Goal: Task Accomplishment & Management: Complete application form

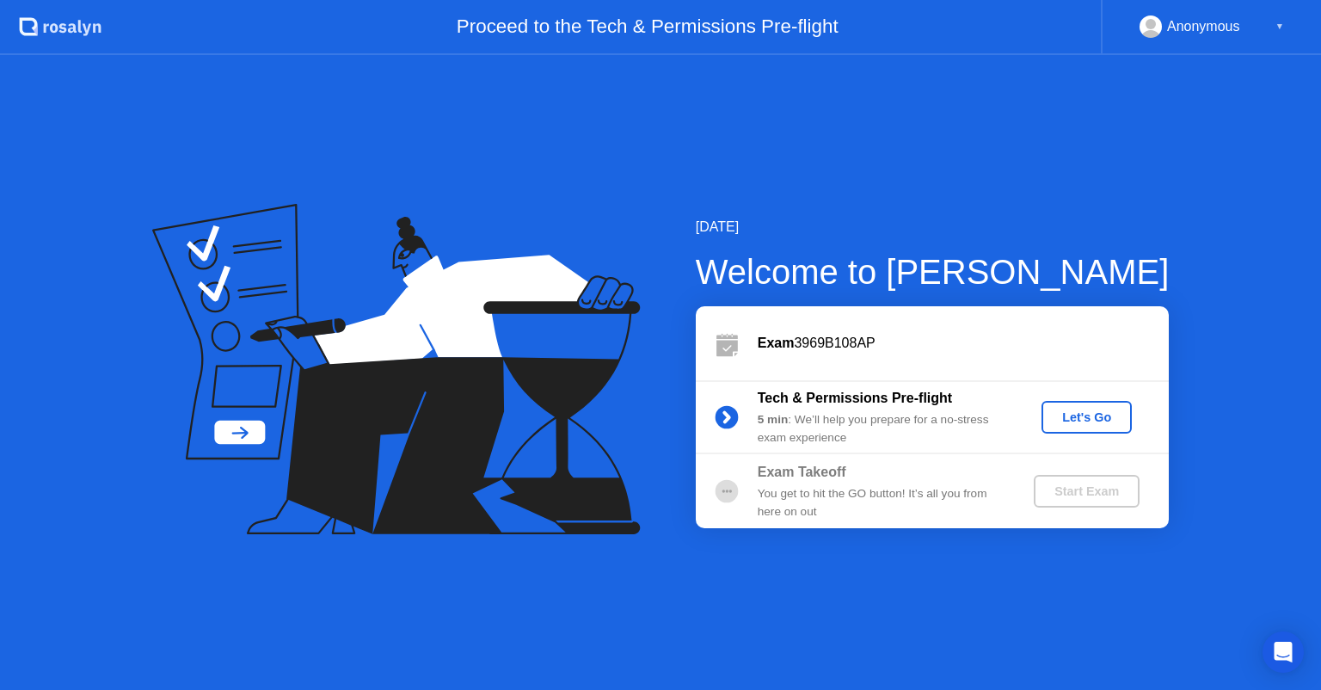
click at [1078, 420] on div "Let's Go" at bounding box center [1086, 417] width 77 height 14
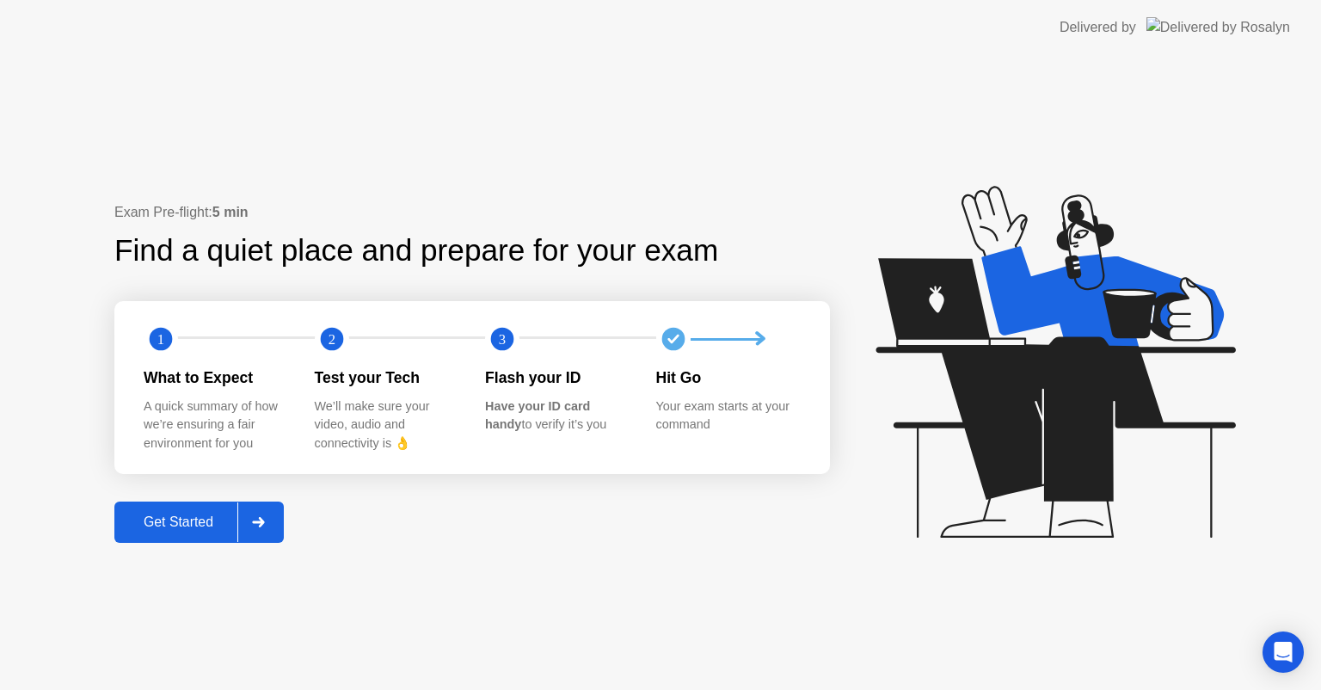
click at [197, 525] on div "Get Started" at bounding box center [179, 521] width 118 height 15
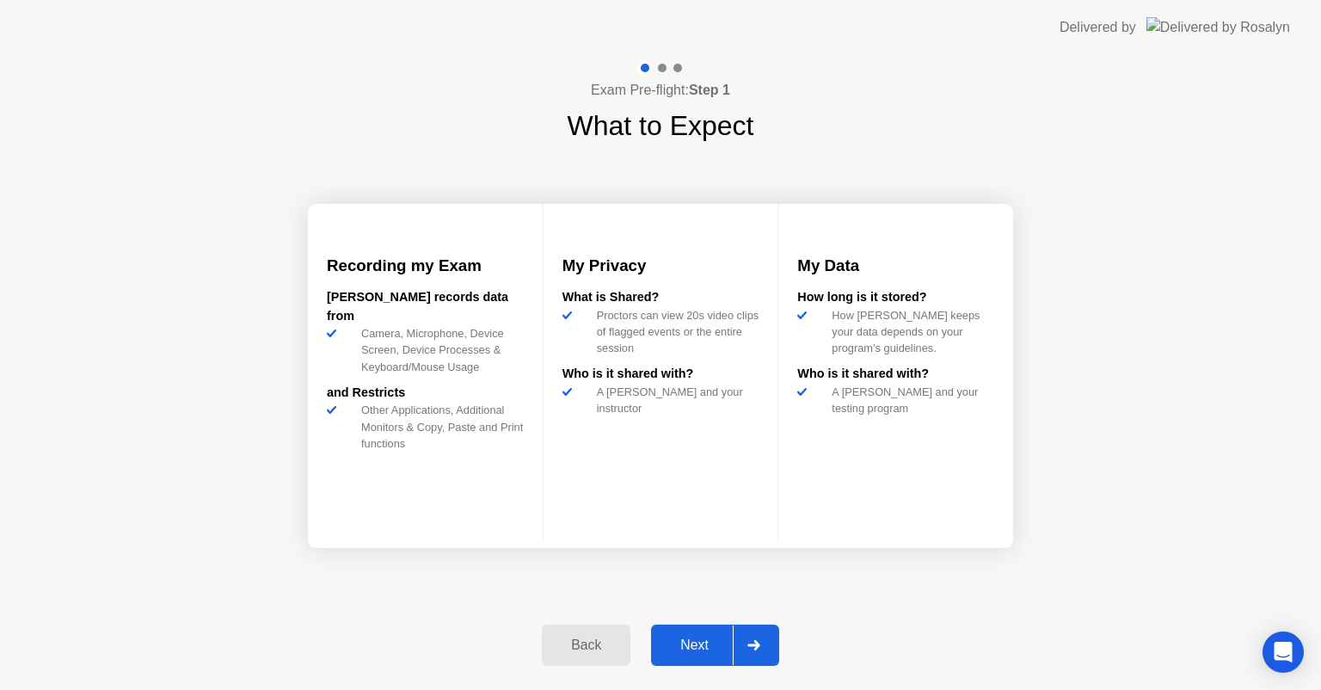
click at [713, 650] on div "Next" at bounding box center [694, 644] width 77 height 15
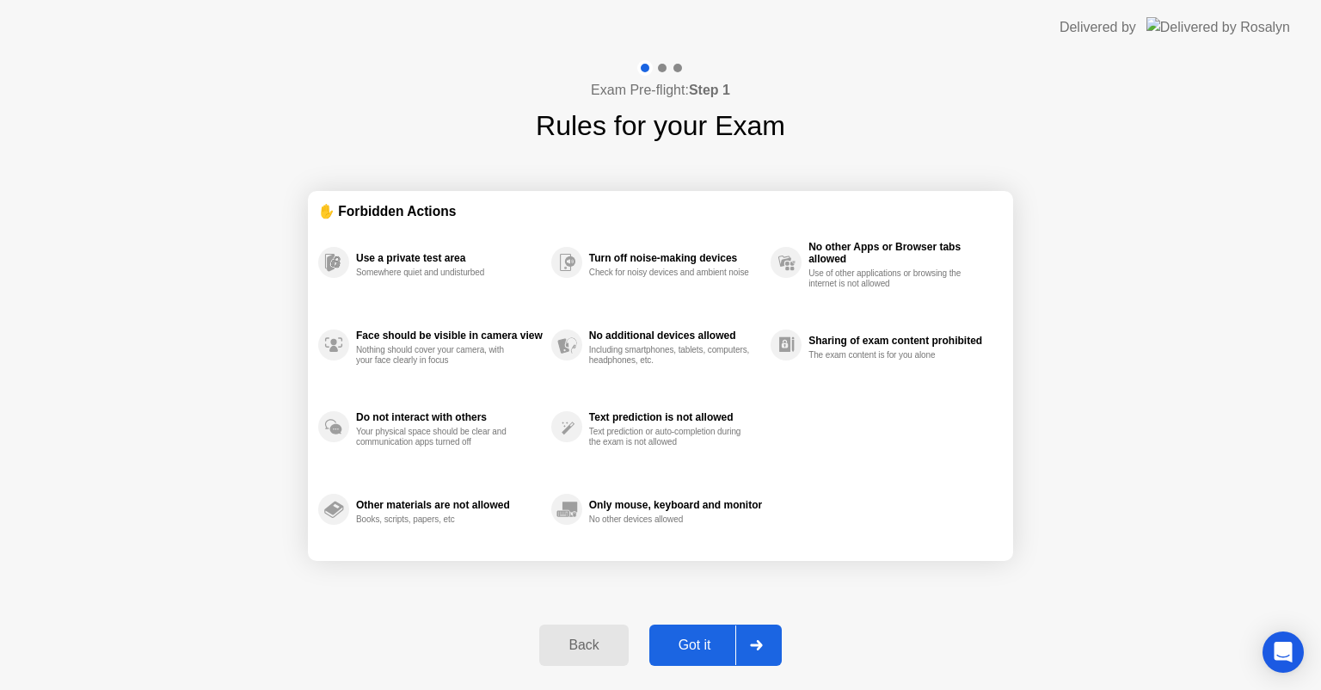
click at [714, 643] on div "Got it" at bounding box center [694, 644] width 81 height 15
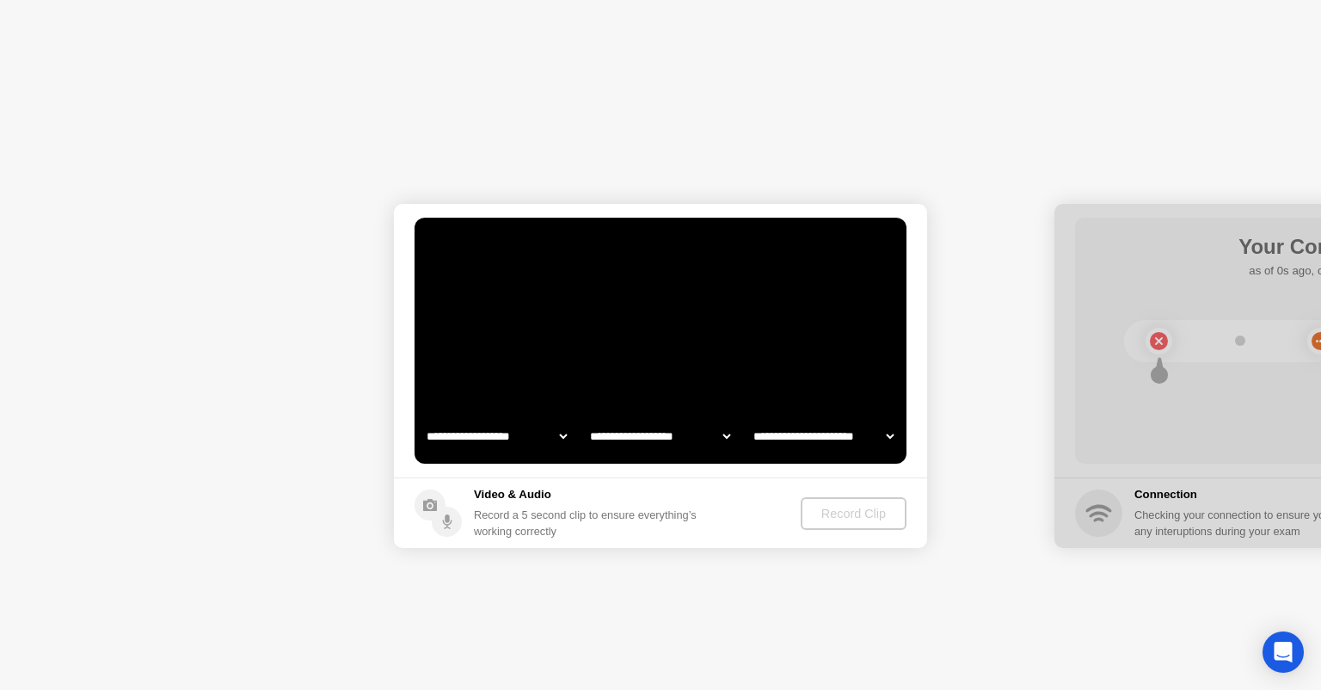
select select "**********"
select select "*******"
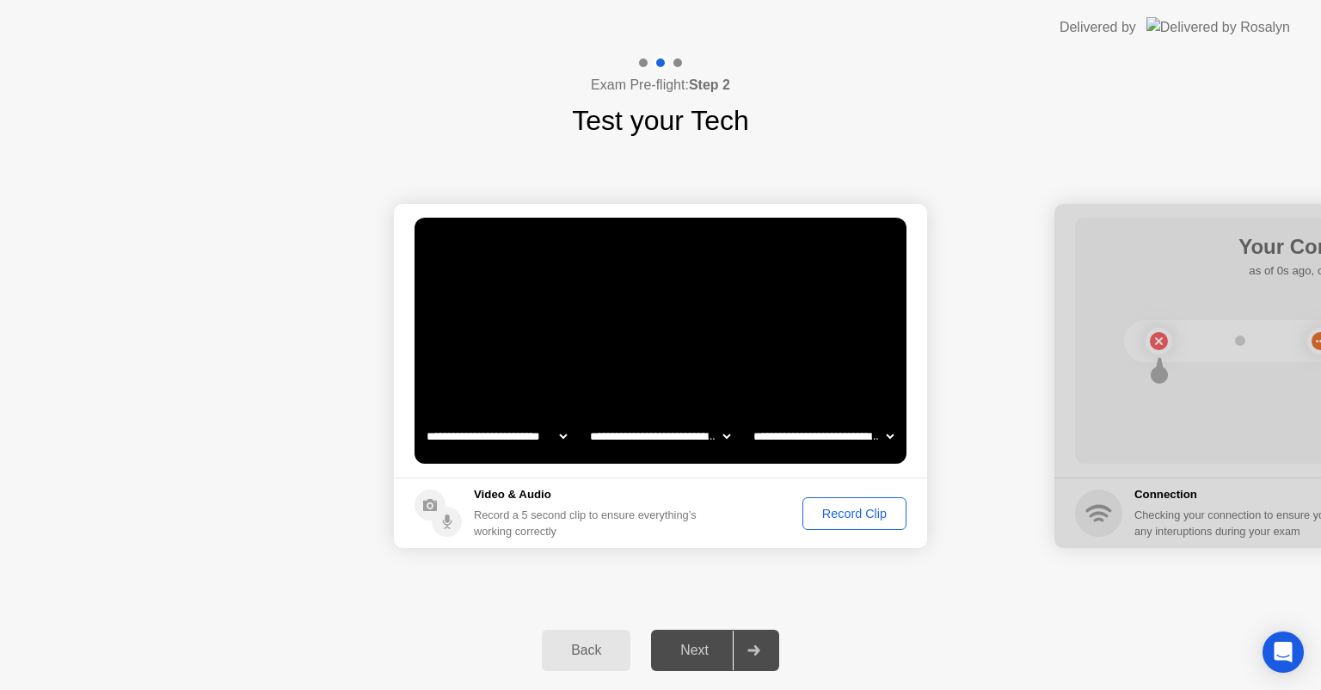
click at [847, 519] on div "Record Clip" at bounding box center [854, 513] width 92 height 14
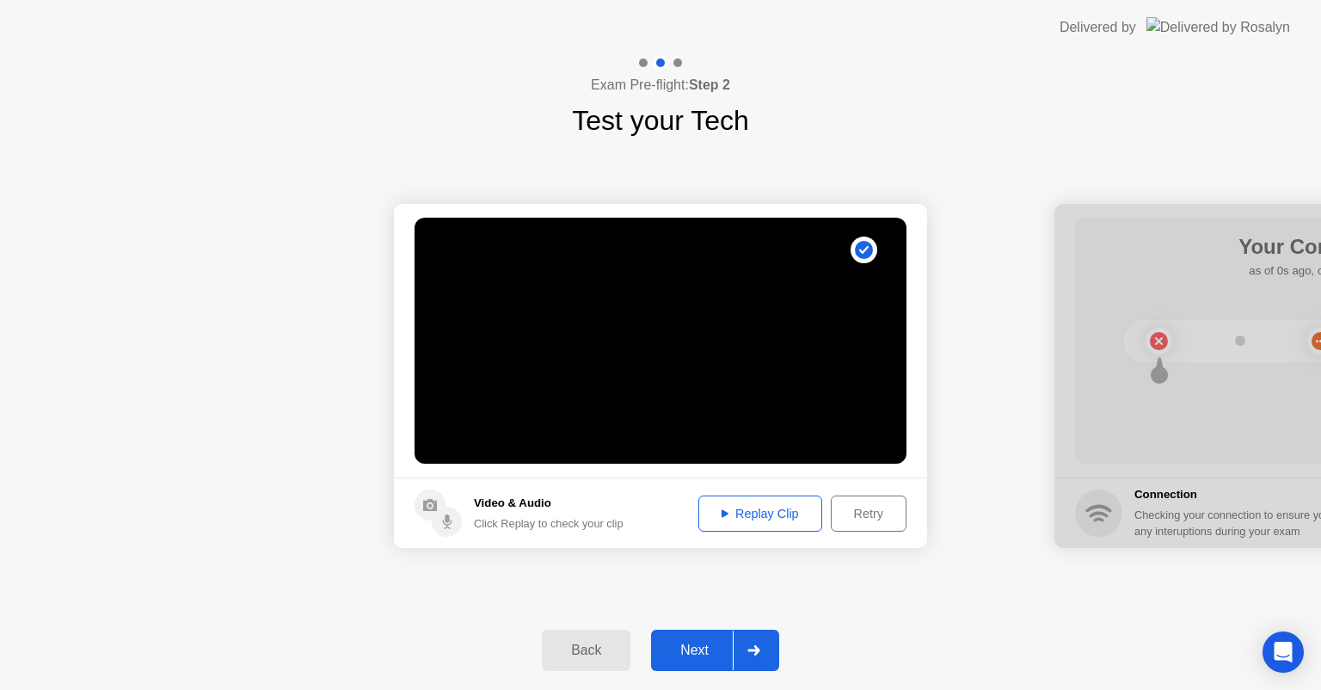
click at [770, 512] on div "Replay Clip" at bounding box center [760, 513] width 112 height 14
click at [713, 643] on div "Next" at bounding box center [694, 649] width 77 height 15
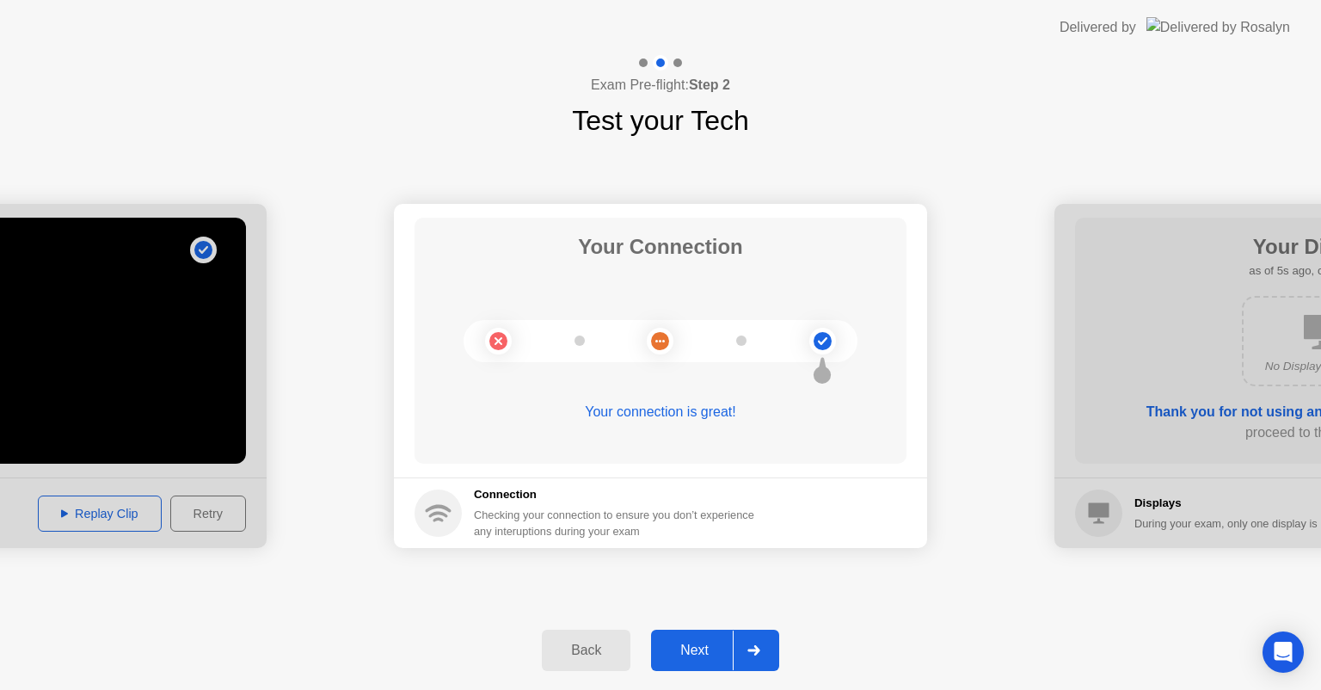
click at [703, 645] on div "Next" at bounding box center [694, 649] width 77 height 15
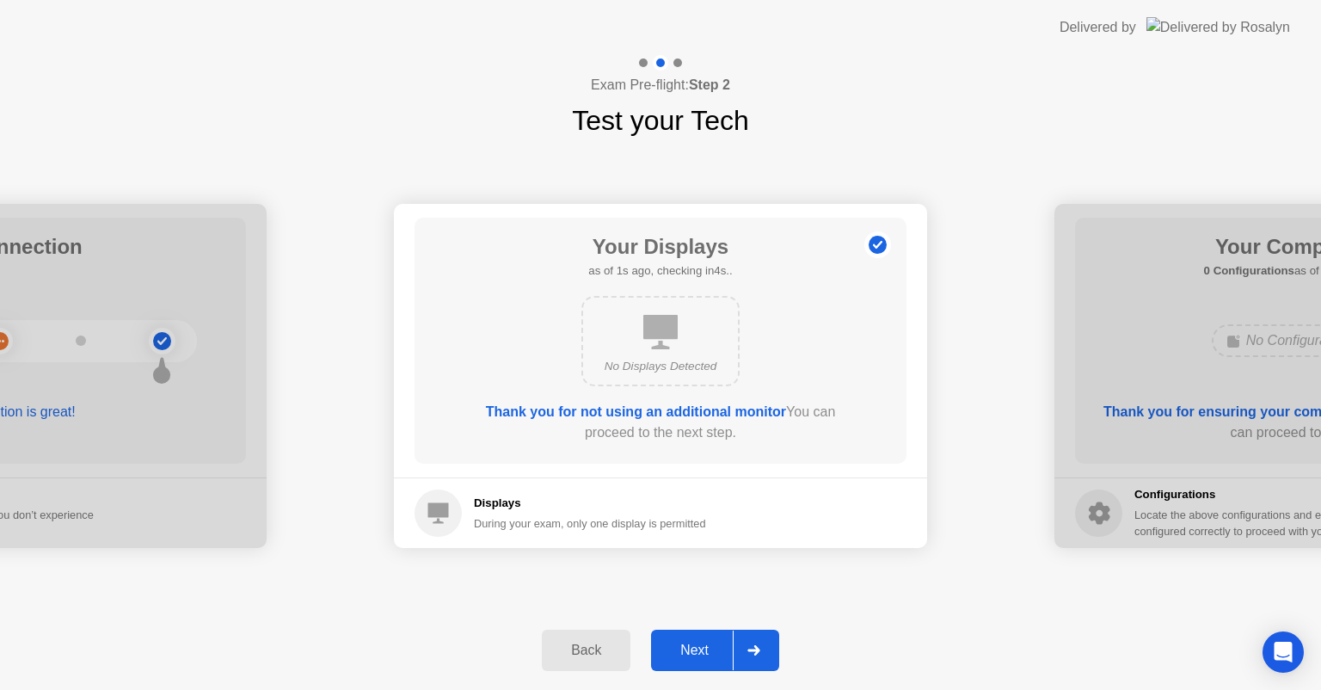
click at [705, 647] on div "Next" at bounding box center [694, 649] width 77 height 15
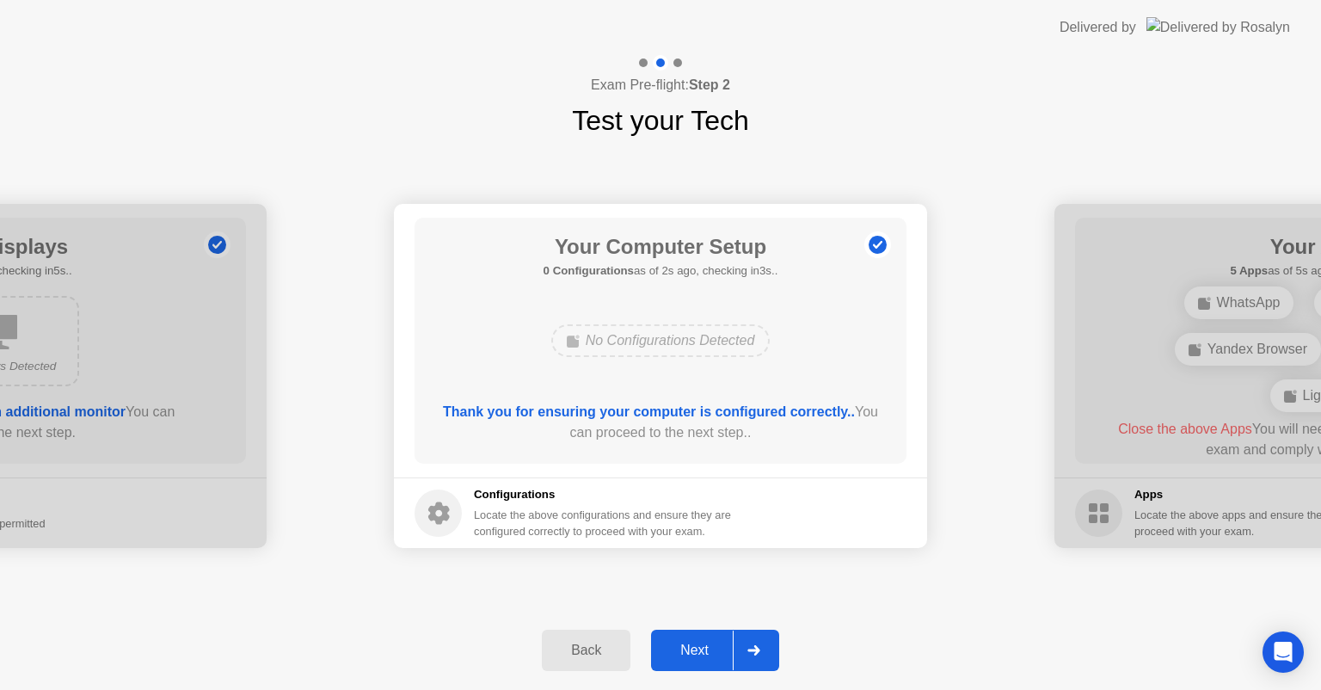
click at [713, 646] on div "Next" at bounding box center [694, 649] width 77 height 15
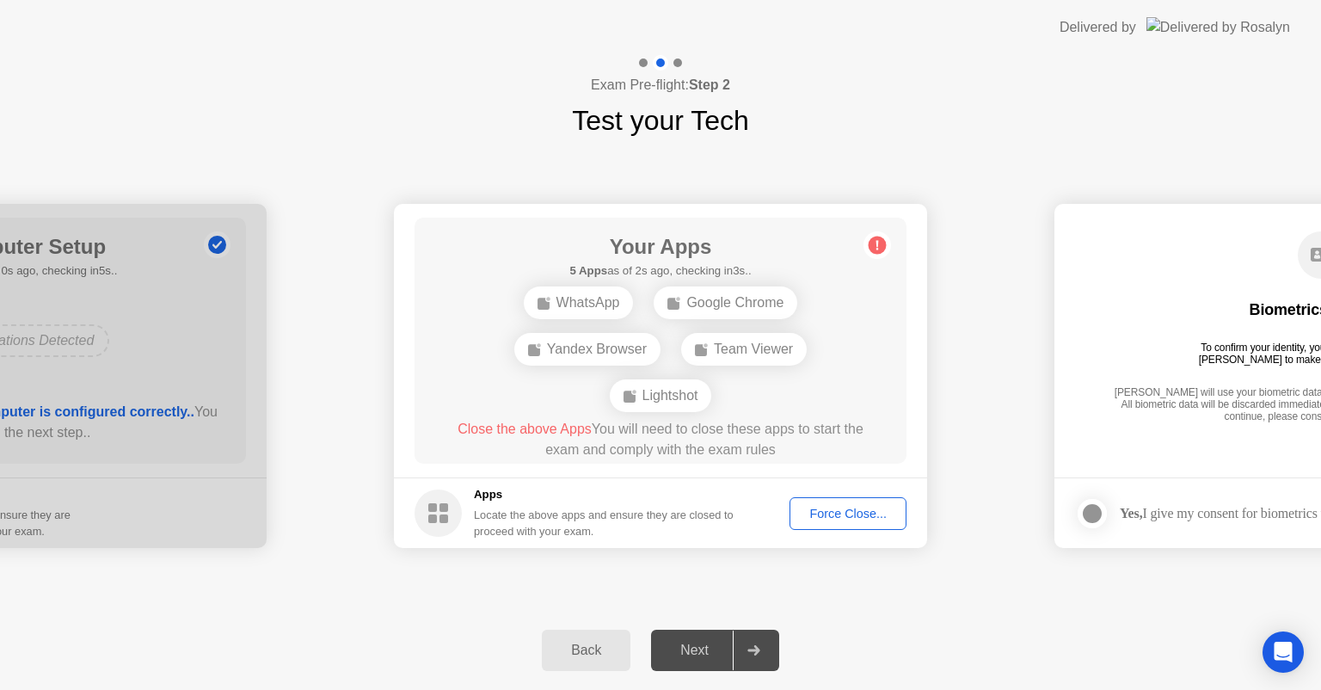
click at [846, 515] on div "Force Close..." at bounding box center [847, 513] width 105 height 14
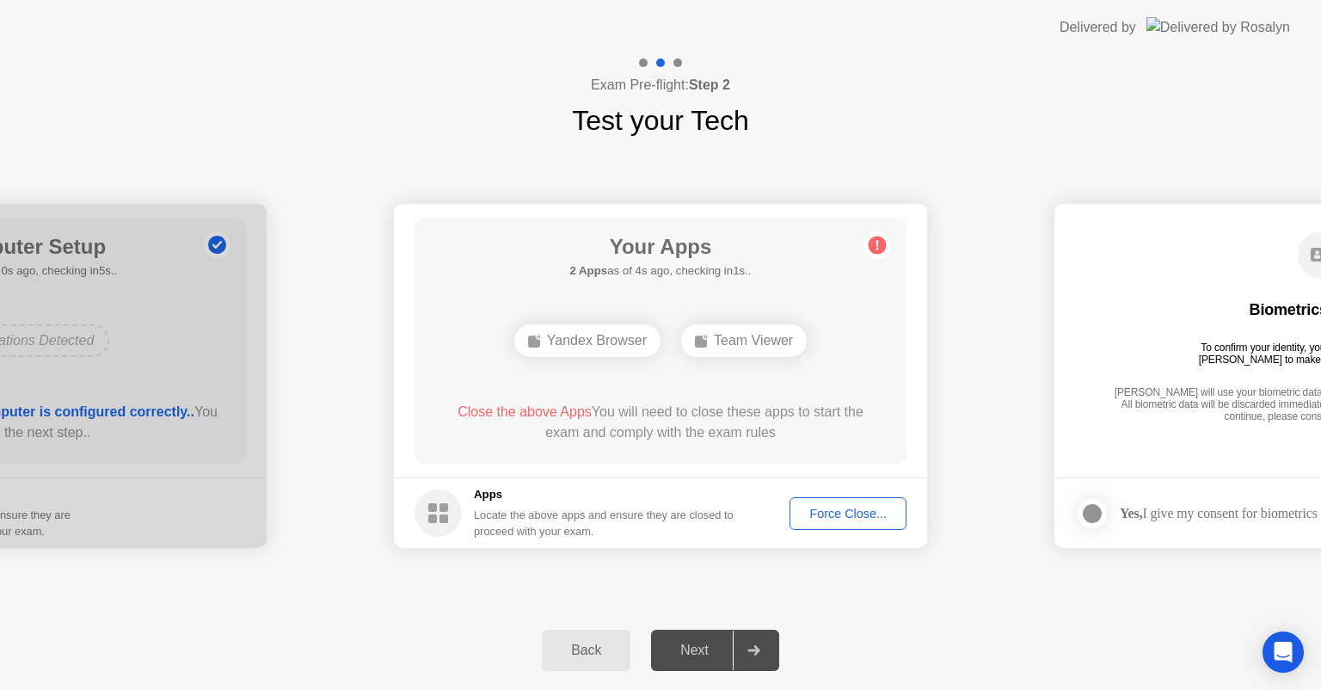
click at [873, 245] on circle at bounding box center [877, 245] width 18 height 18
click at [825, 515] on div "Force Close..." at bounding box center [847, 513] width 105 height 14
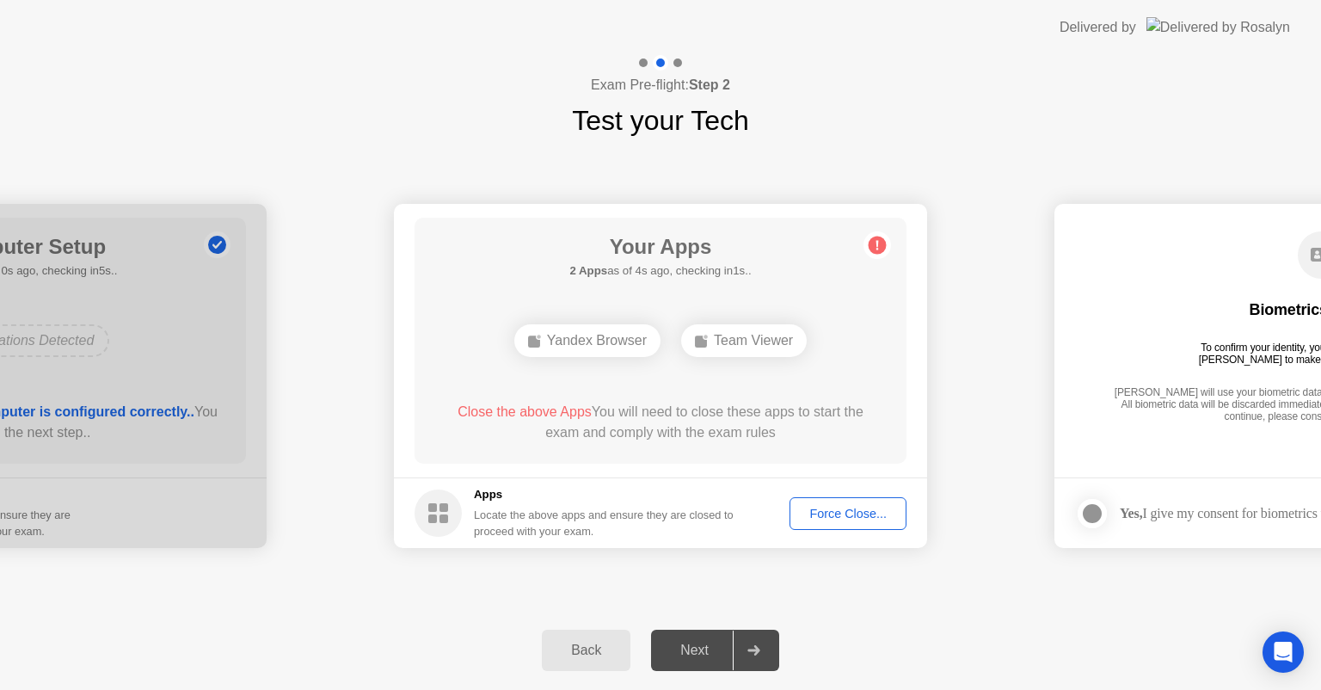
click at [921, 619] on div "Back Next" at bounding box center [660, 650] width 1321 height 79
click at [843, 517] on div "Force Close..." at bounding box center [847, 513] width 105 height 14
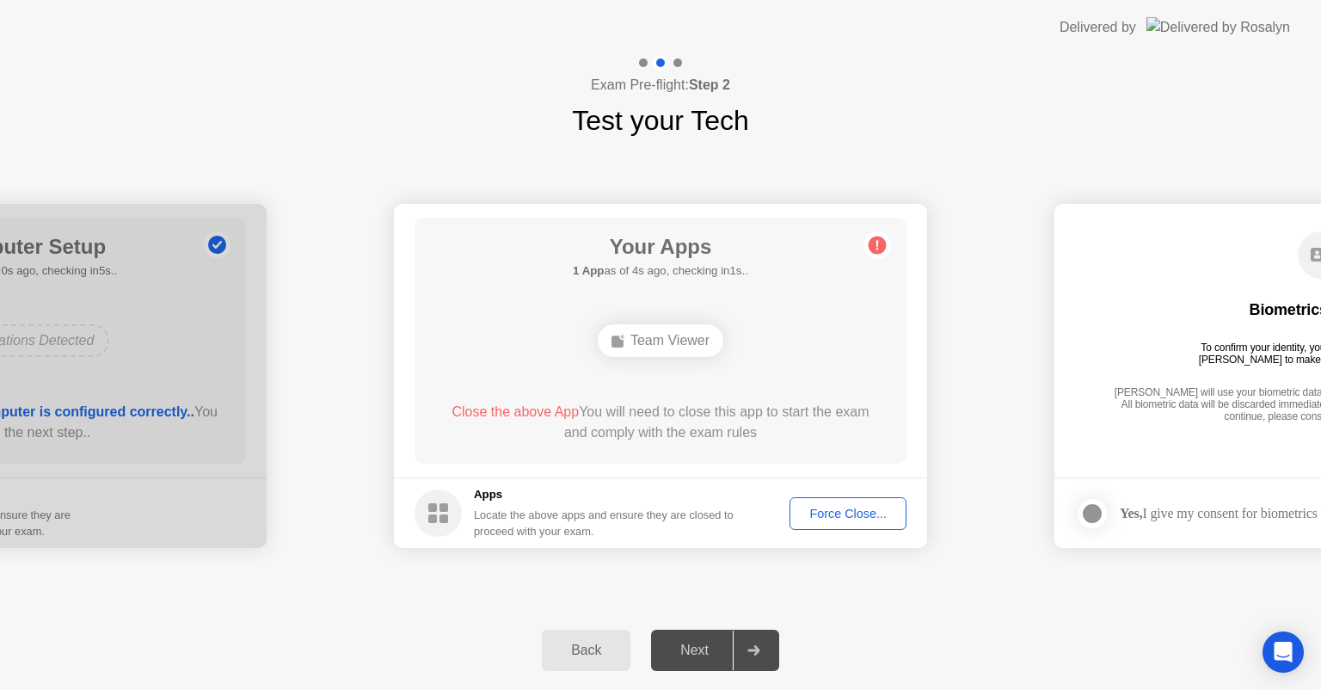
click at [833, 517] on div "Force Close..." at bounding box center [847, 513] width 105 height 14
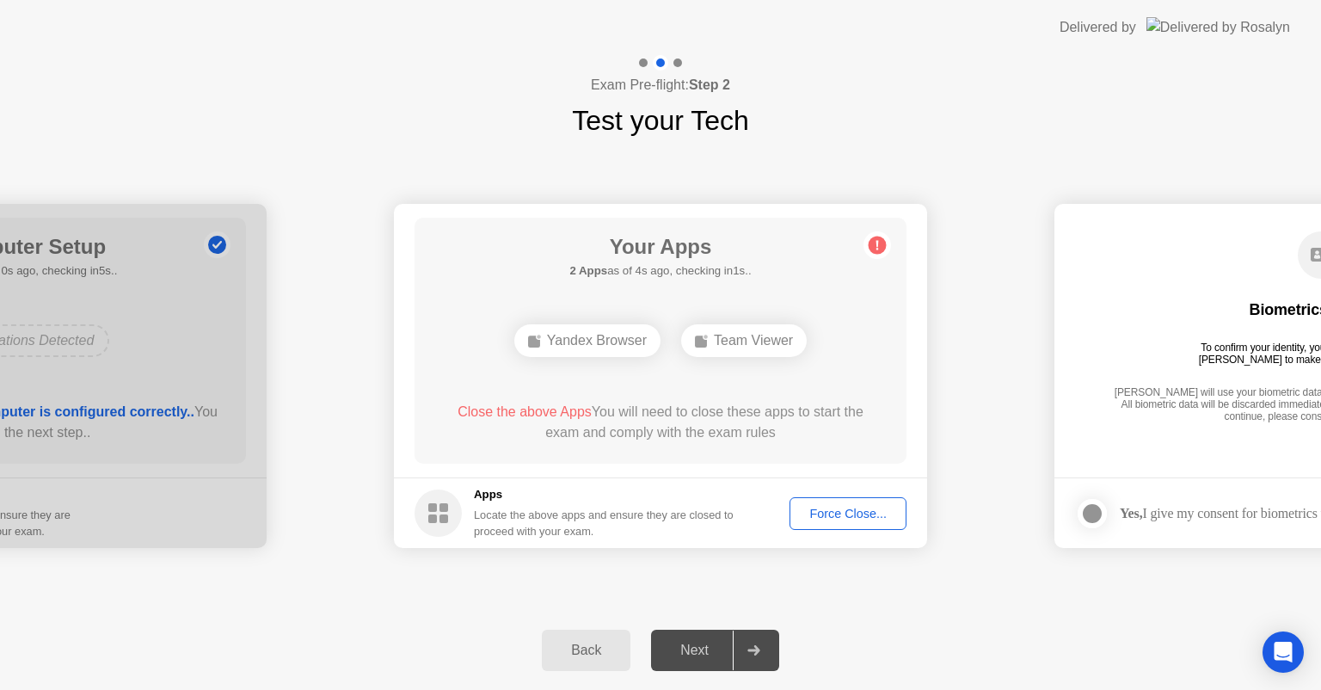
click at [819, 512] on div "Force Close..." at bounding box center [847, 513] width 105 height 14
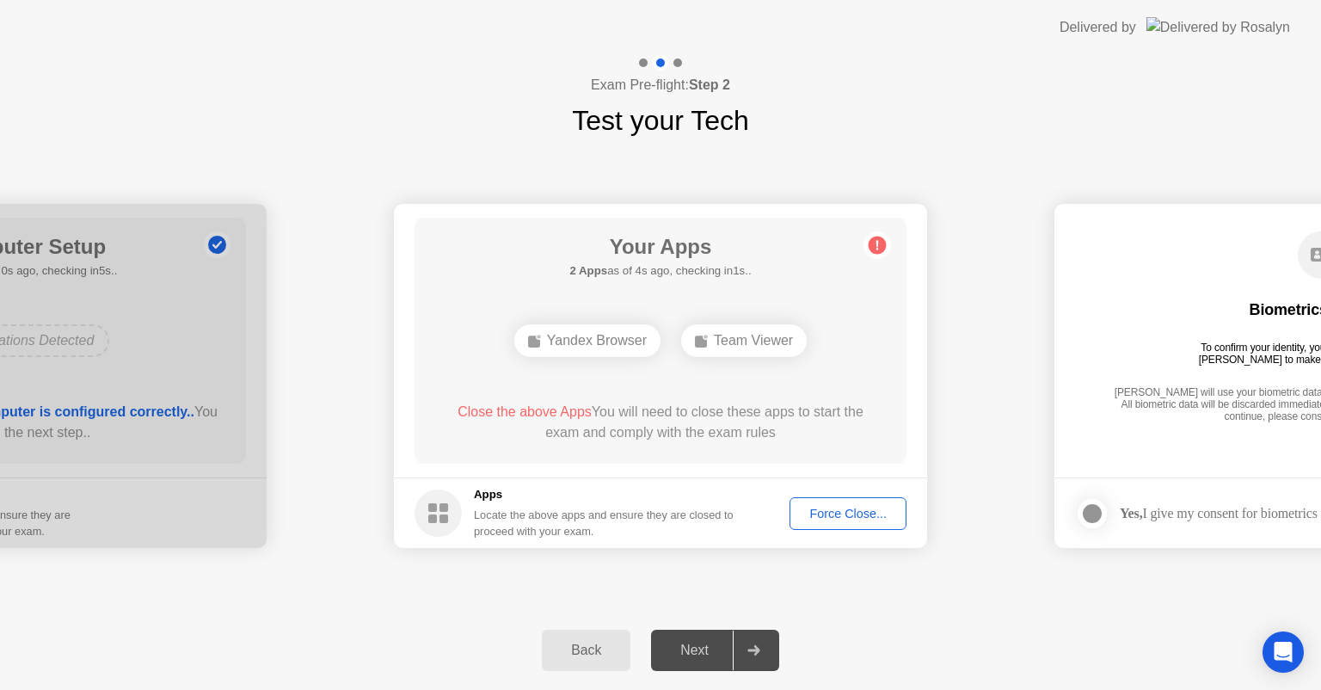
click at [837, 525] on button "Force Close..." at bounding box center [847, 513] width 117 height 33
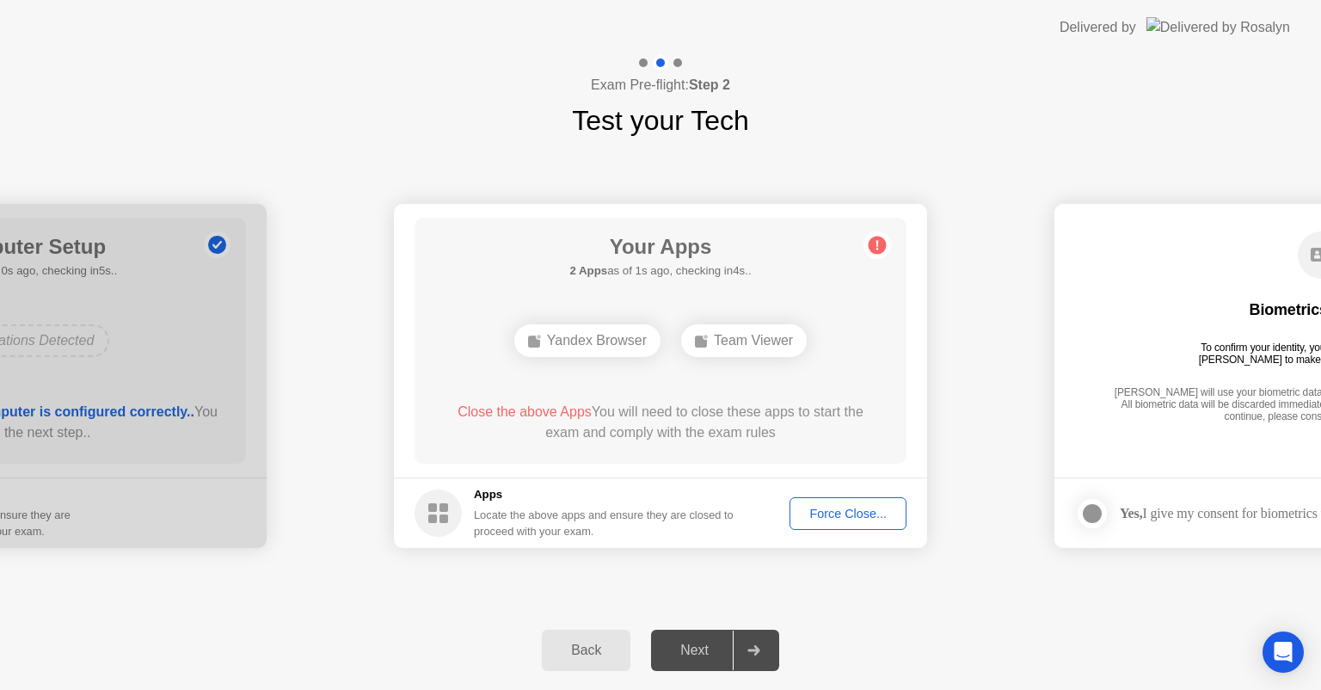
click at [839, 512] on div "Force Close..." at bounding box center [847, 513] width 105 height 14
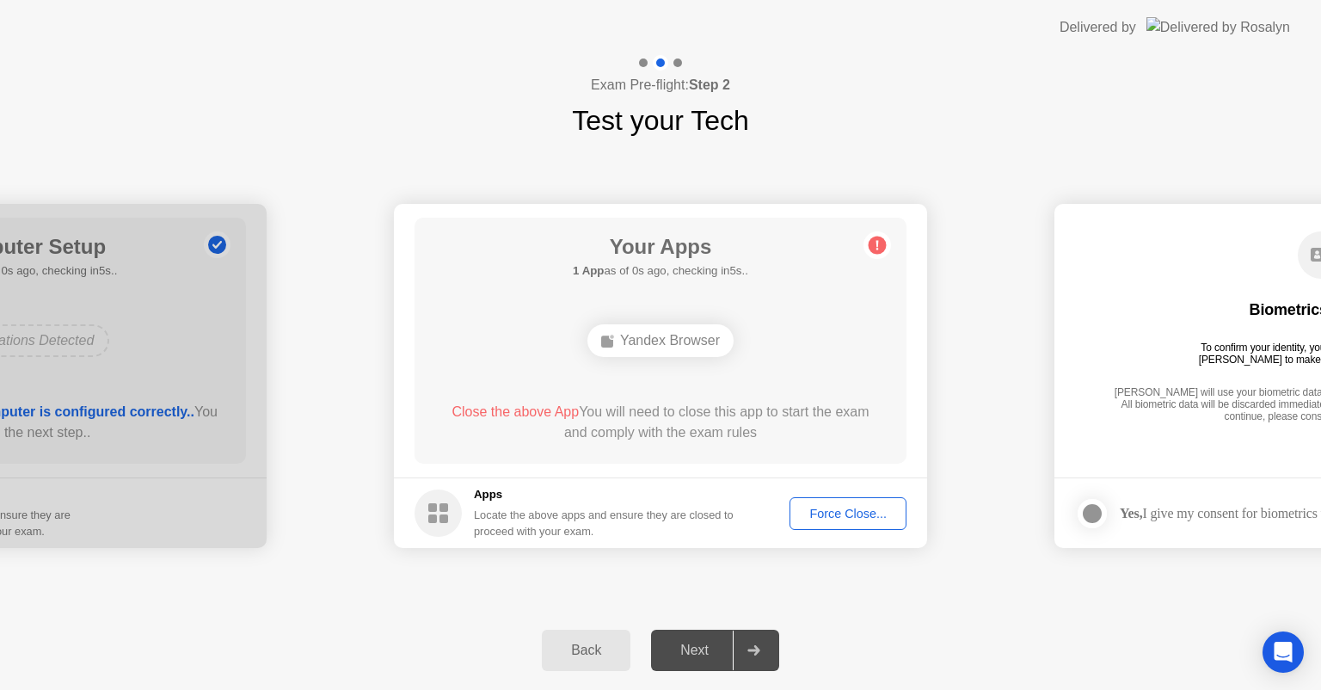
click at [835, 512] on div "Force Close..." at bounding box center [847, 513] width 105 height 14
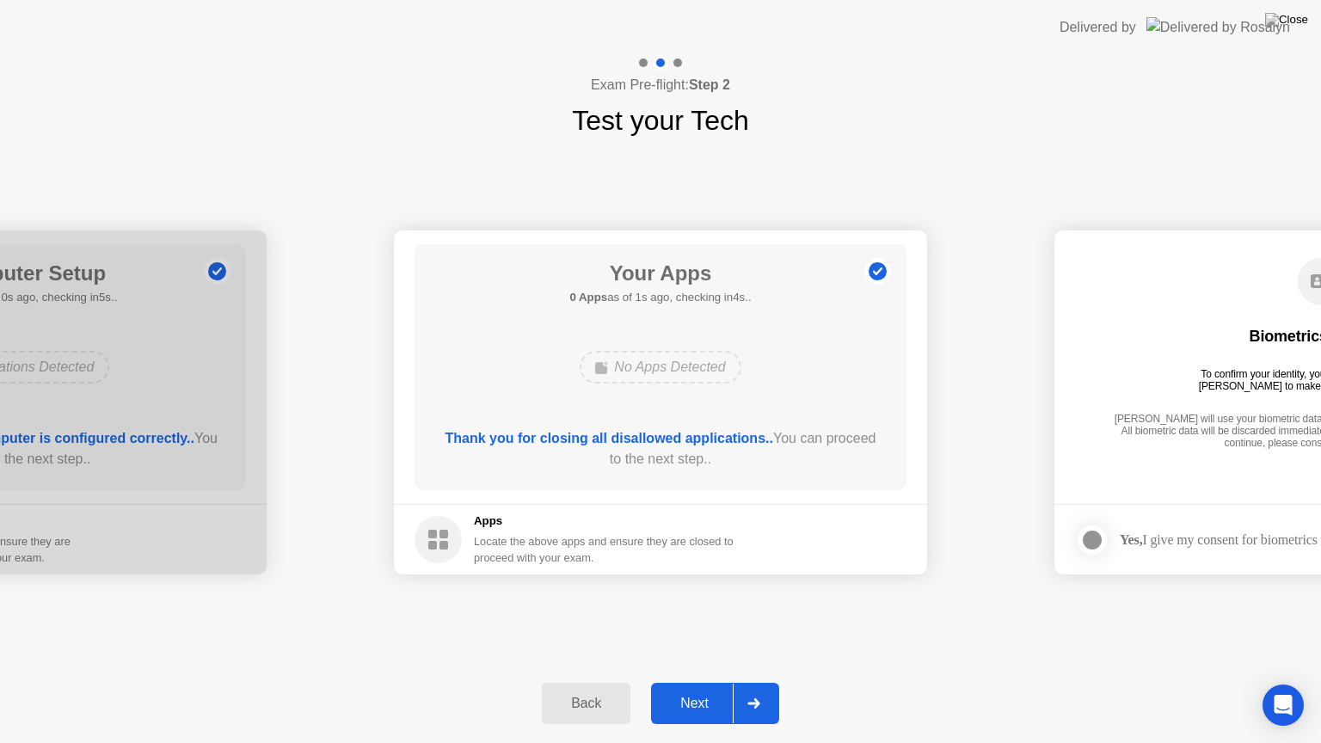
click at [709, 689] on div "Next" at bounding box center [694, 703] width 77 height 15
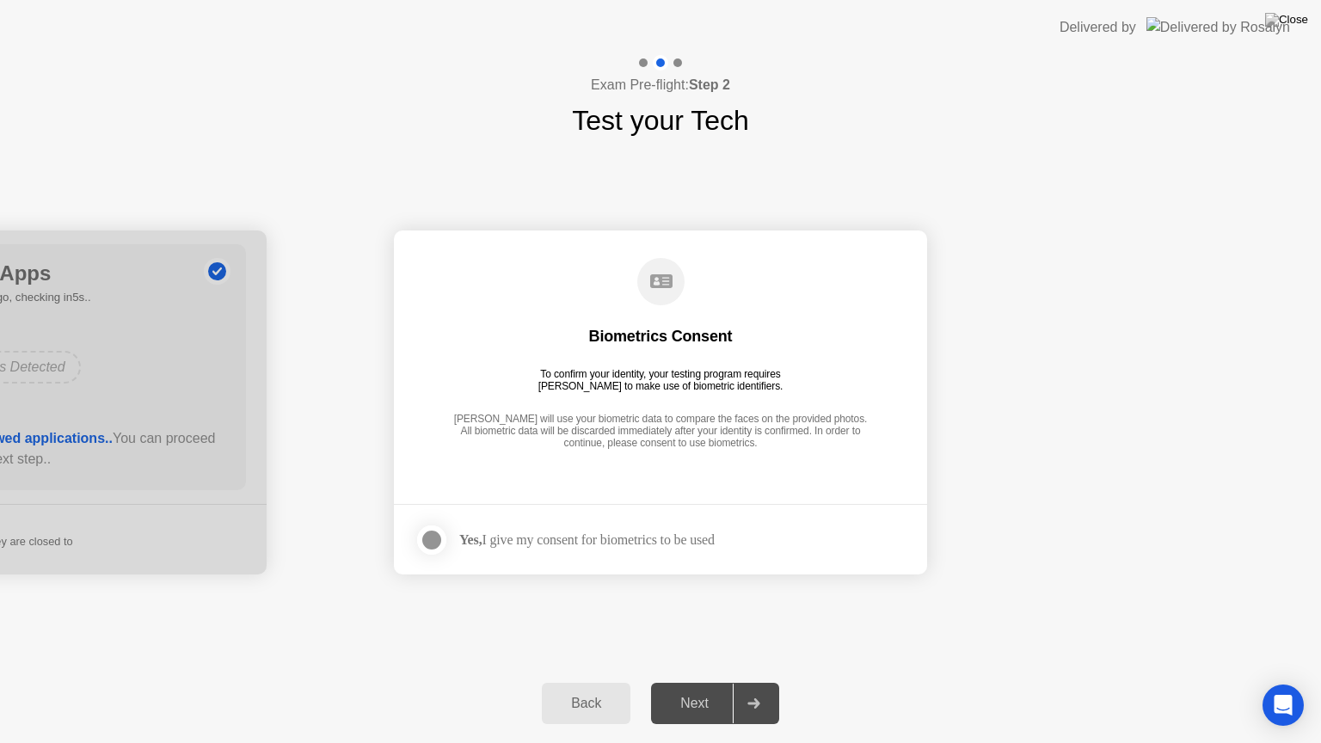
click at [437, 539] on div at bounding box center [431, 540] width 21 height 21
click at [715, 689] on div "Next" at bounding box center [694, 703] width 77 height 15
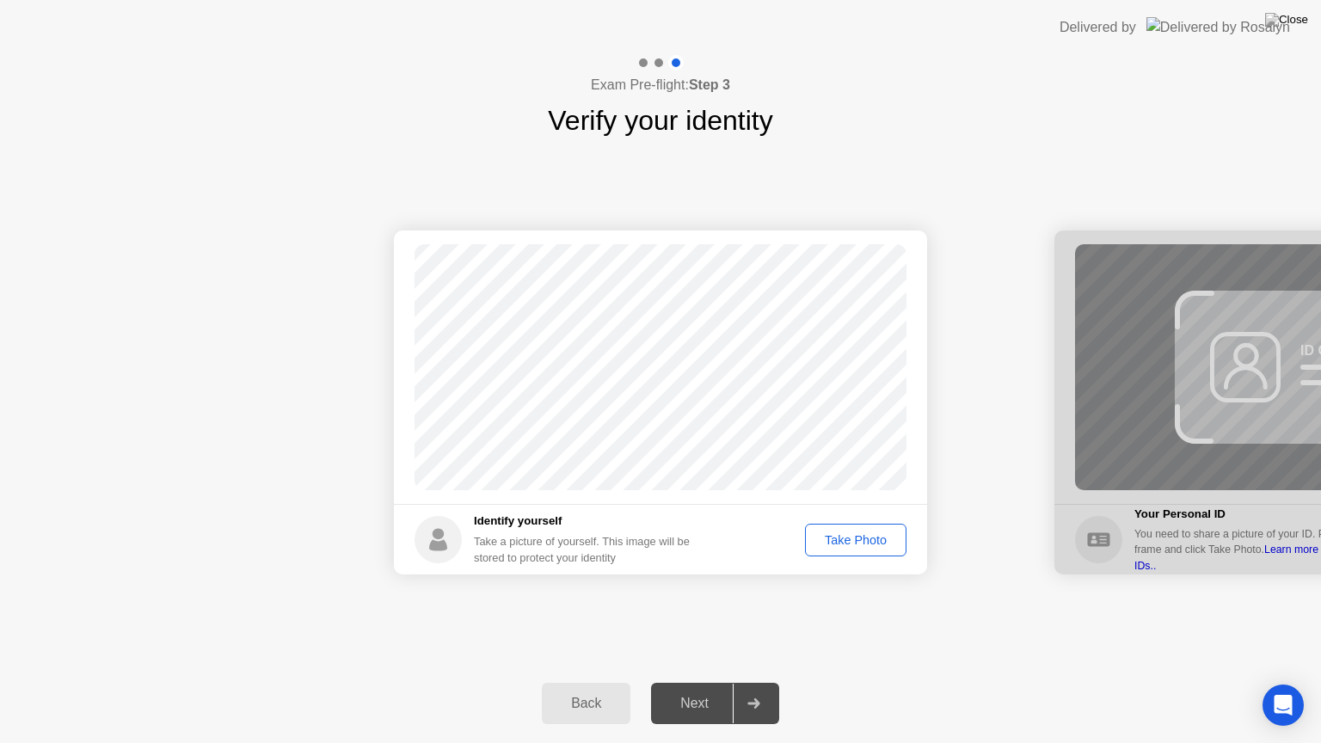
click at [856, 527] on button "Take Photo" at bounding box center [855, 540] width 101 height 33
click at [877, 269] on circle at bounding box center [877, 271] width 18 height 18
click at [863, 540] on div "Retake" at bounding box center [866, 540] width 67 height 14
click at [804, 518] on footer "Identify yourself Take a picture of yourself. This image will be stored to prot…" at bounding box center [660, 539] width 533 height 71
click at [830, 543] on div "Take Photo" at bounding box center [855, 540] width 89 height 14
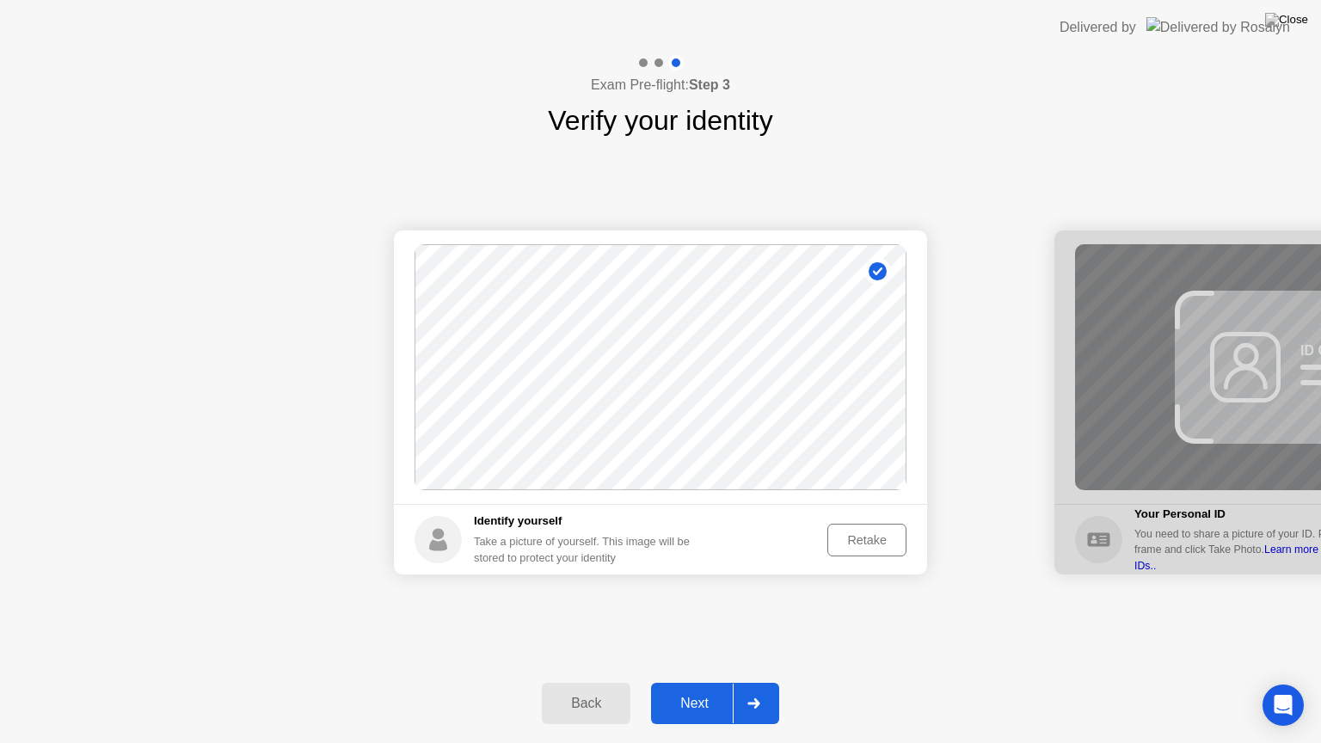
click at [860, 544] on div "Retake" at bounding box center [866, 540] width 67 height 14
click at [863, 544] on div "Take Photo" at bounding box center [855, 540] width 89 height 14
click at [867, 533] on div "Retake" at bounding box center [866, 540] width 67 height 14
click at [868, 547] on div "Take Photo" at bounding box center [855, 540] width 89 height 14
click at [725, 689] on div "Next" at bounding box center [694, 703] width 77 height 15
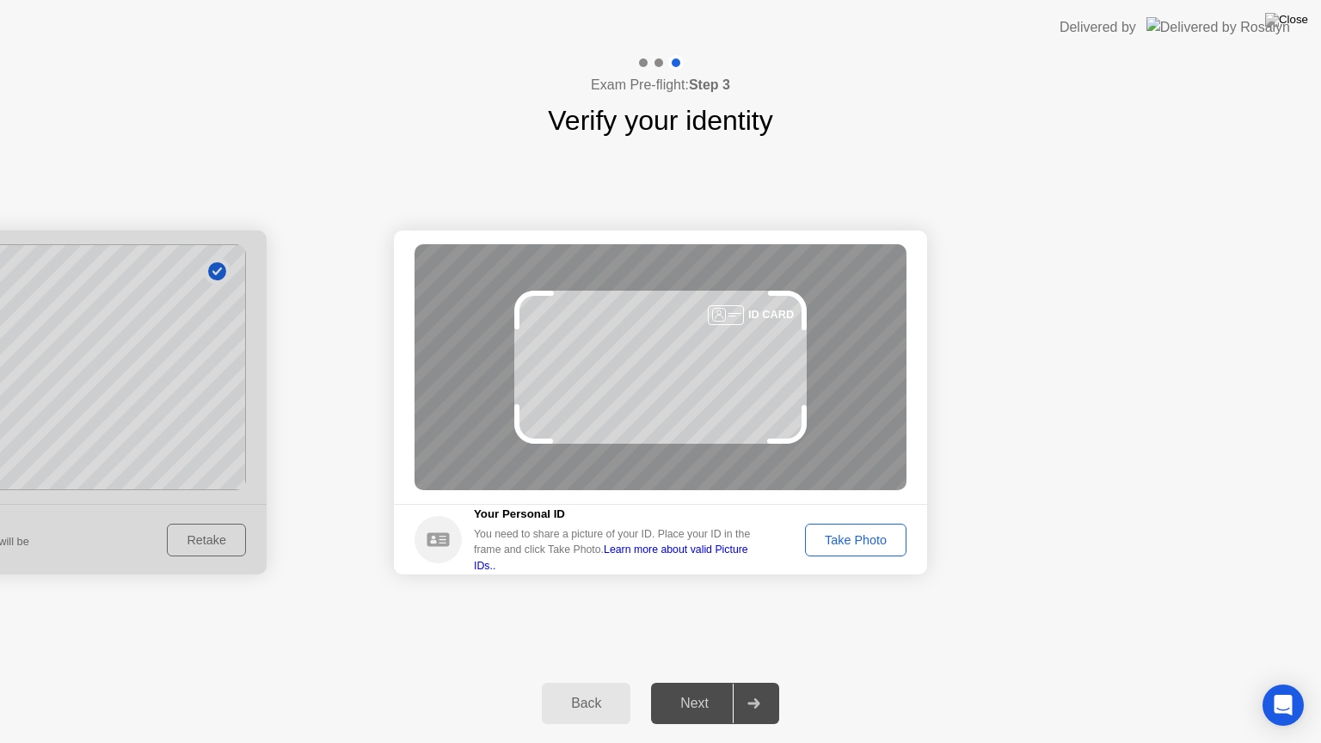
click at [818, 550] on button "Take Photo" at bounding box center [855, 540] width 101 height 33
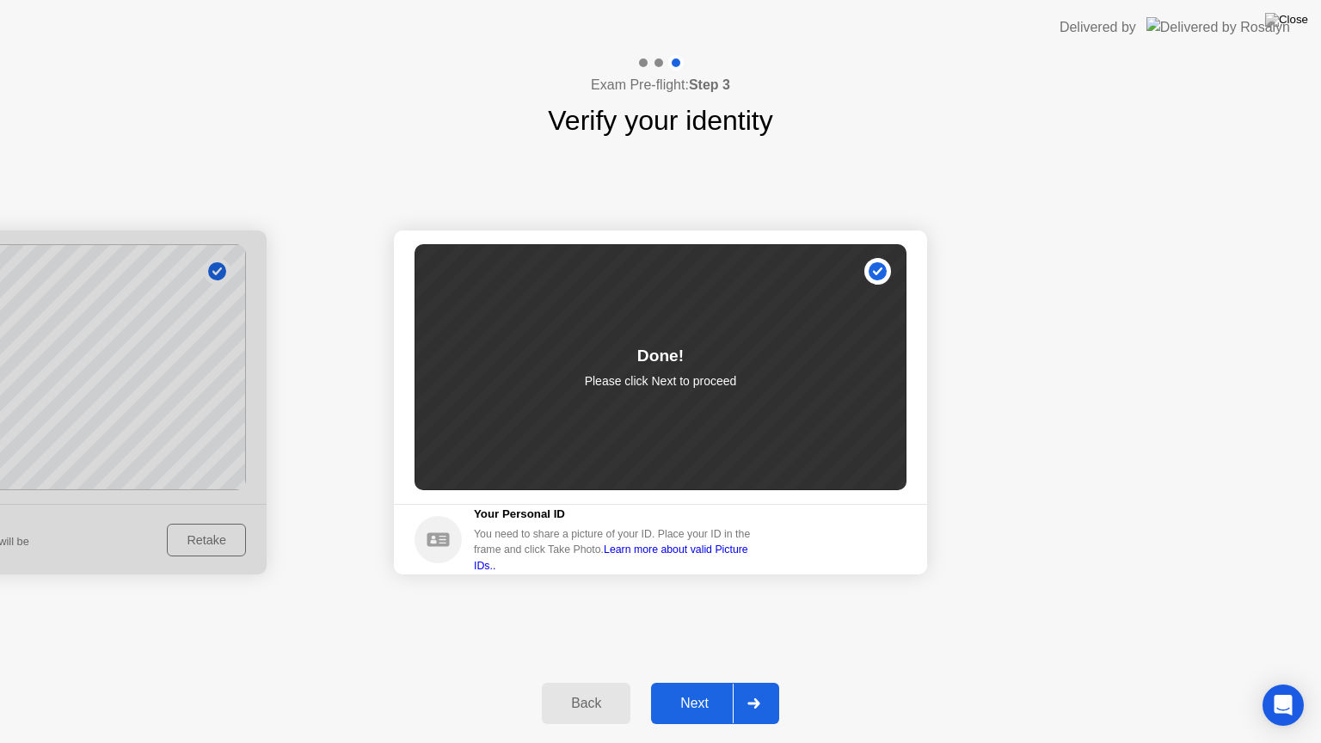
click at [691, 689] on div "Next" at bounding box center [694, 703] width 77 height 15
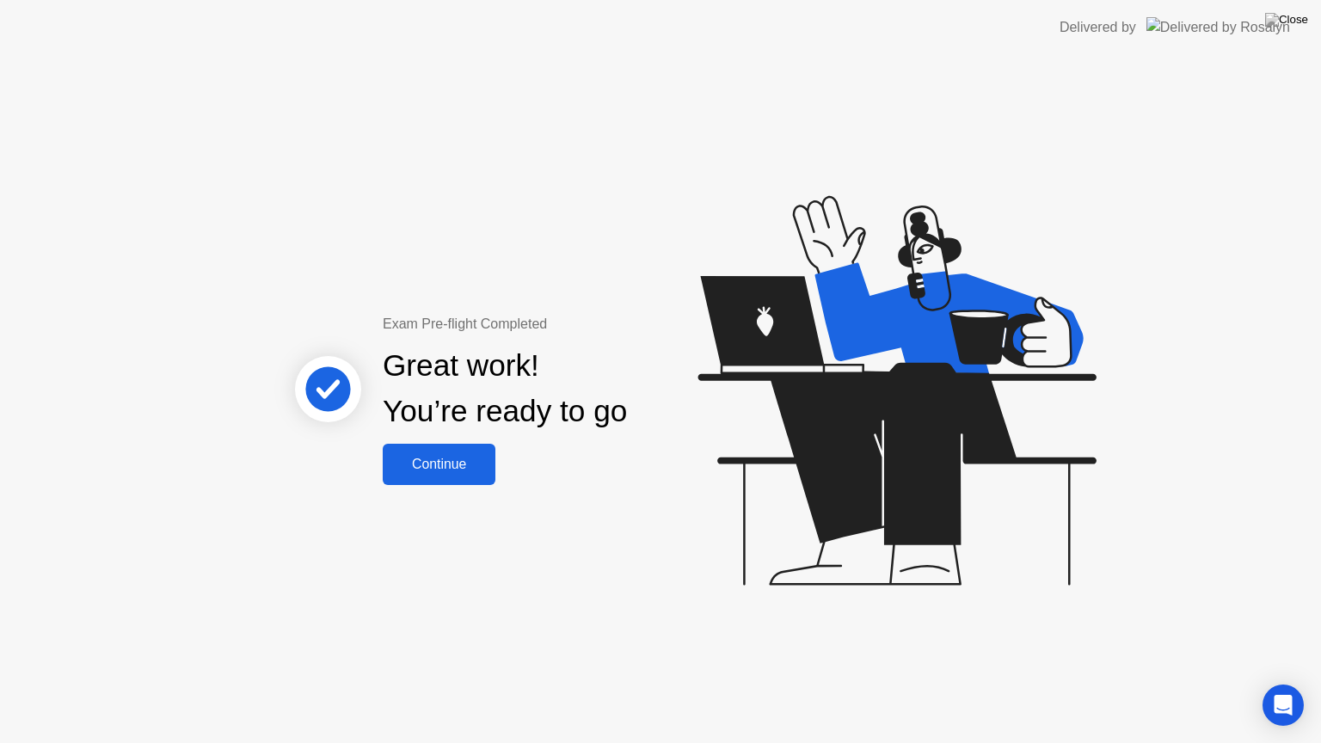
click at [421, 468] on div "Continue" at bounding box center [439, 464] width 102 height 15
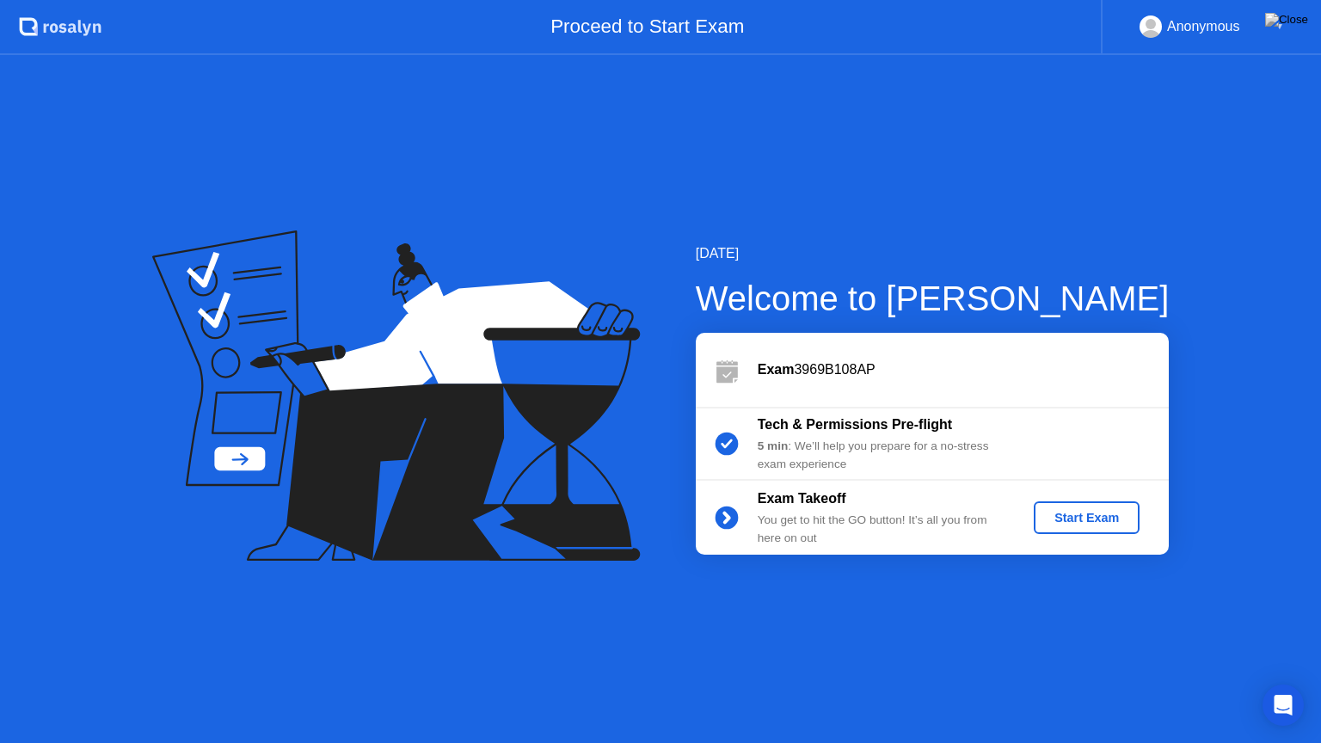
click at [1068, 516] on div "Start Exam" at bounding box center [1086, 518] width 92 height 14
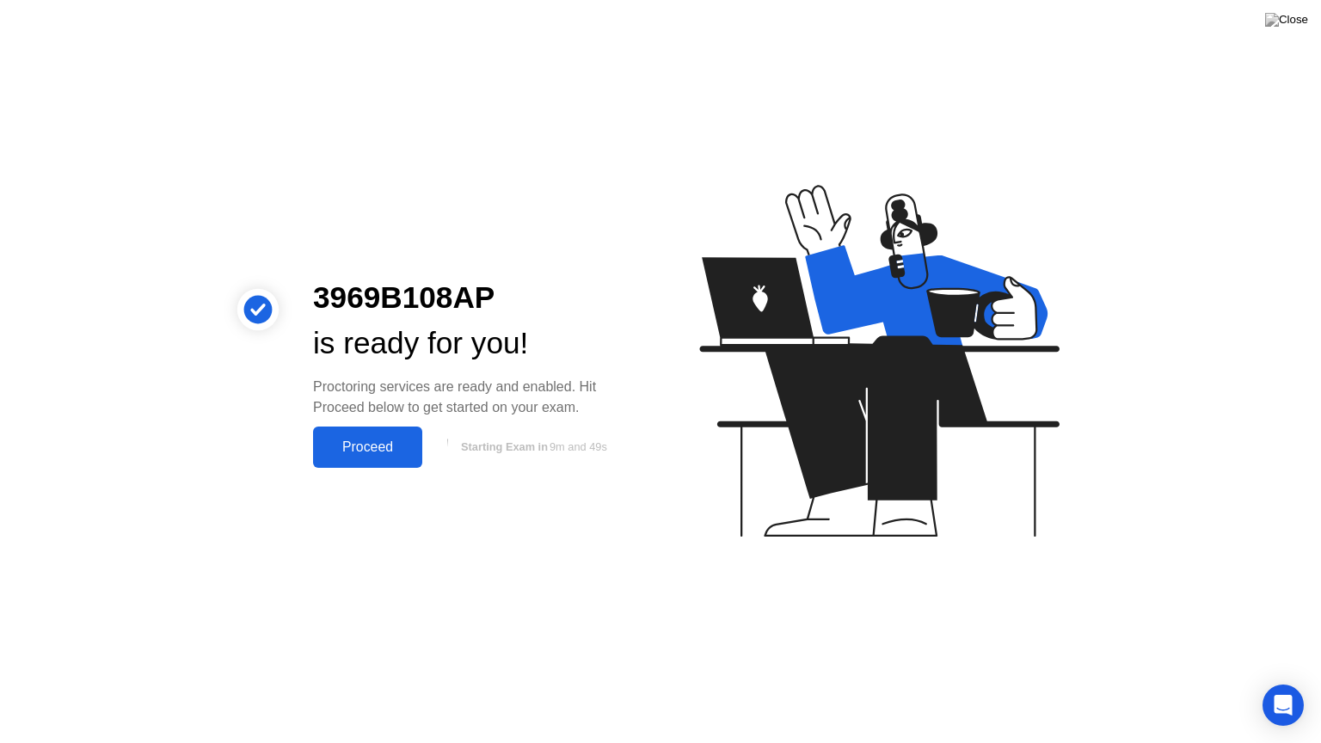
click at [380, 451] on div "Proceed" at bounding box center [367, 446] width 99 height 15
